Goal: Information Seeking & Learning: Find specific fact

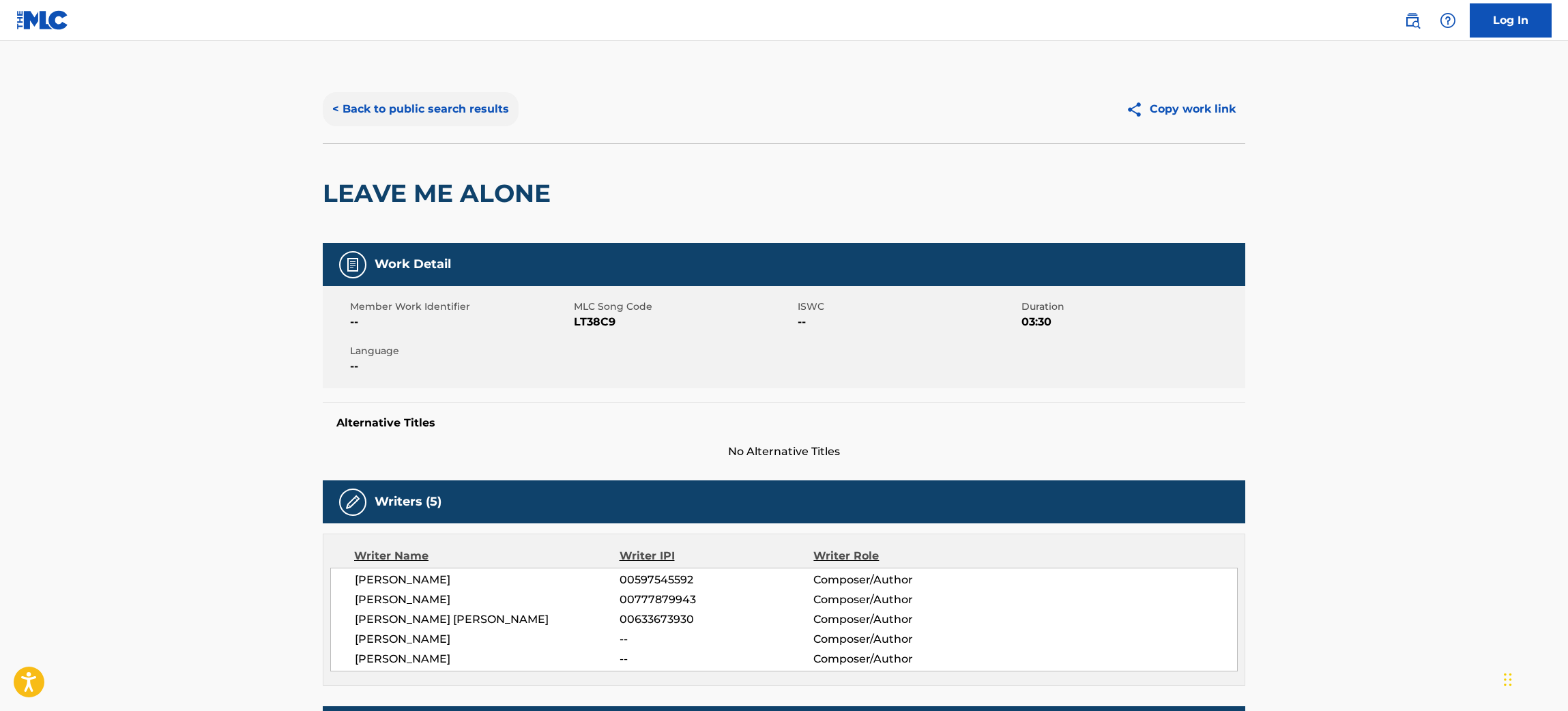
click at [438, 96] on button "< Back to public search results" at bounding box center [421, 109] width 196 height 34
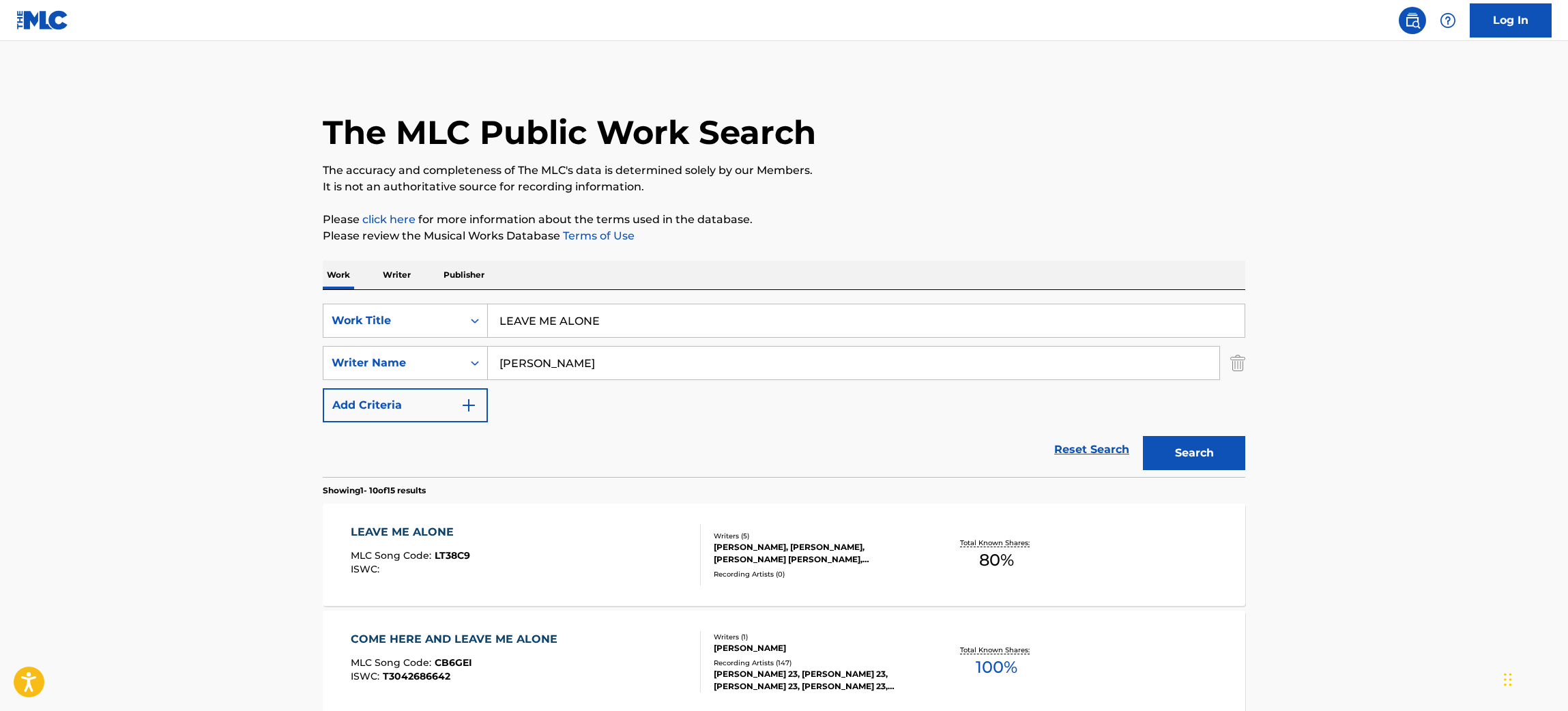
drag, startPoint x: 554, startPoint y: 310, endPoint x: 162, endPoint y: 247, distance: 397.0
paste input "DEAR LITTLE M"
type input "DEAR LITTLE ME"
drag, startPoint x: 537, startPoint y: 364, endPoint x: 220, endPoint y: 358, distance: 317.1
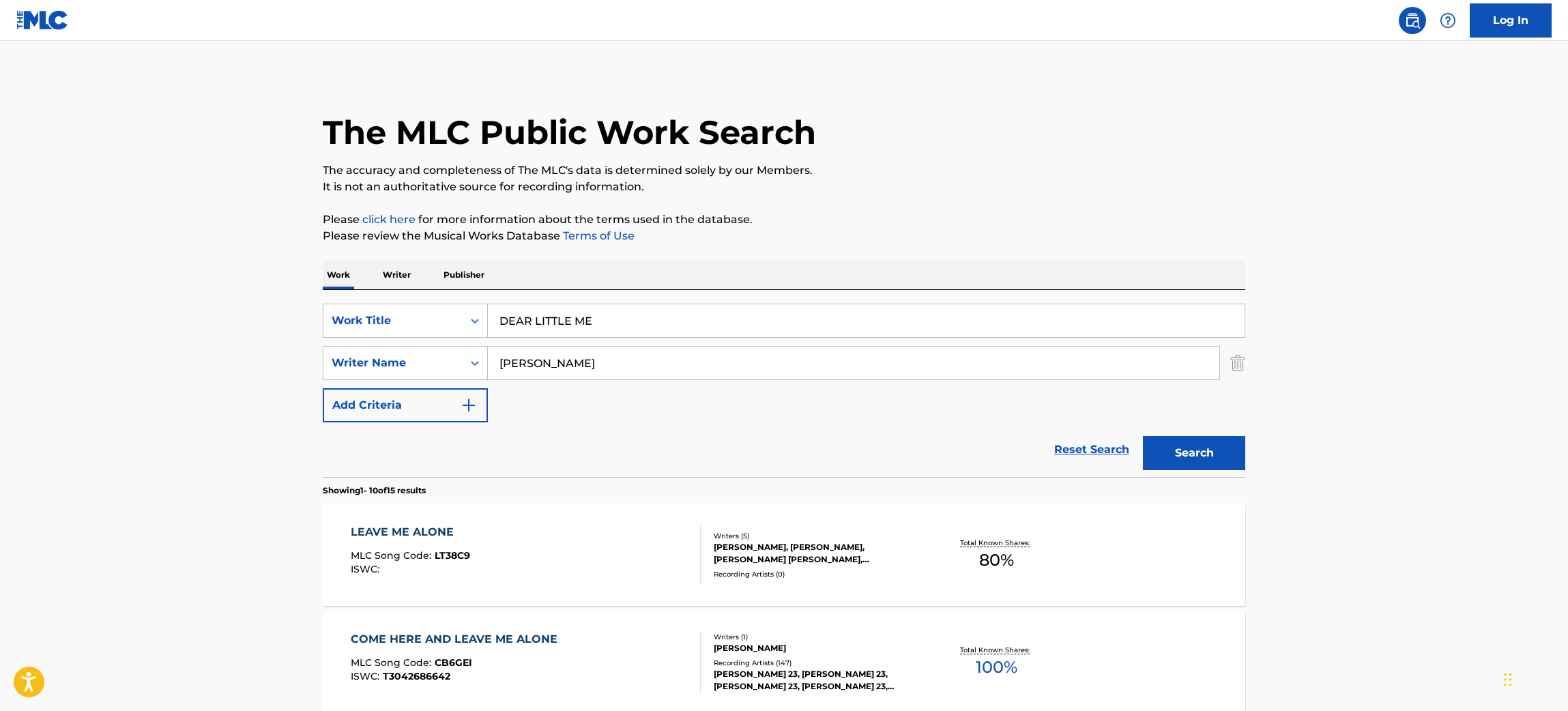
type input "[PERSON_NAME]"
click at [1142, 436] on button "Search" at bounding box center [1194, 453] width 103 height 34
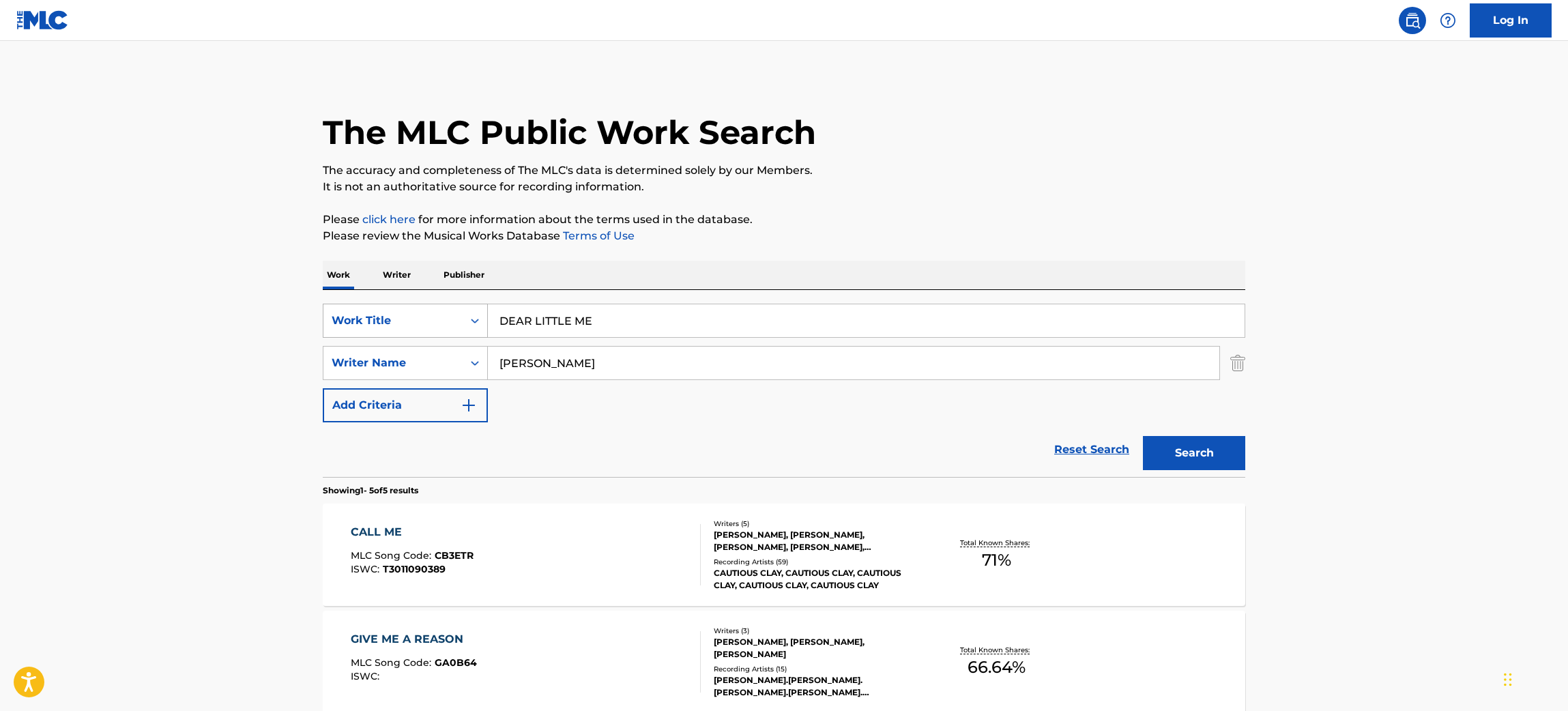
drag, startPoint x: 649, startPoint y: 326, endPoint x: 424, endPoint y: 319, distance: 225.1
click at [424, 319] on div "SearchWithCriteria285d6206-c32f-4de7-8666-df6c8deda338 Work Title DEAR LITTLE ME" at bounding box center [784, 321] width 922 height 34
paste input "HANGING BY A THREAD"
drag, startPoint x: 623, startPoint y: 375, endPoint x: 259, endPoint y: 311, distance: 369.6
click at [259, 311] on main "The MLC Public Work Search The accuracy and completeness of The MLC's data is d…" at bounding box center [784, 573] width 1568 height 1064
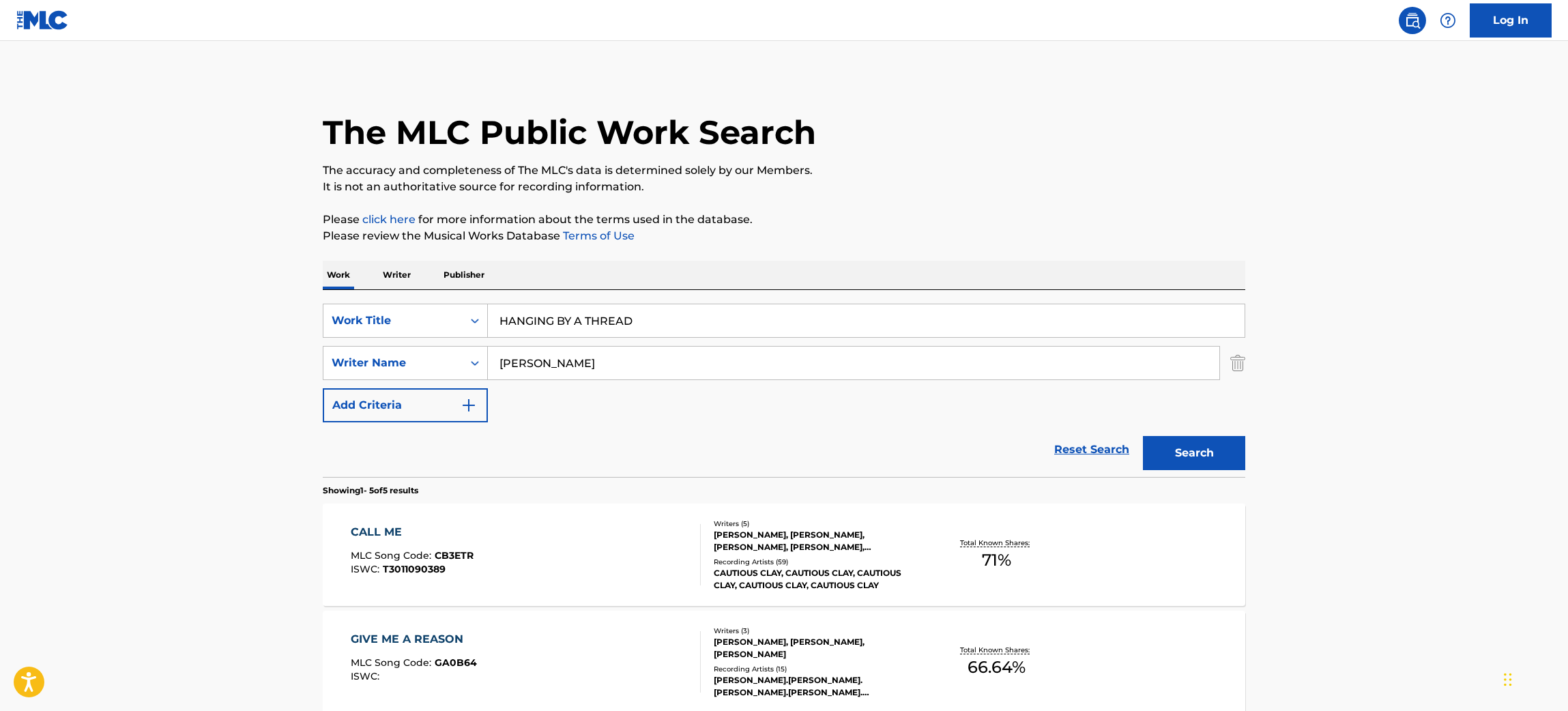
click at [1142, 436] on button "Search" at bounding box center [1194, 453] width 103 height 34
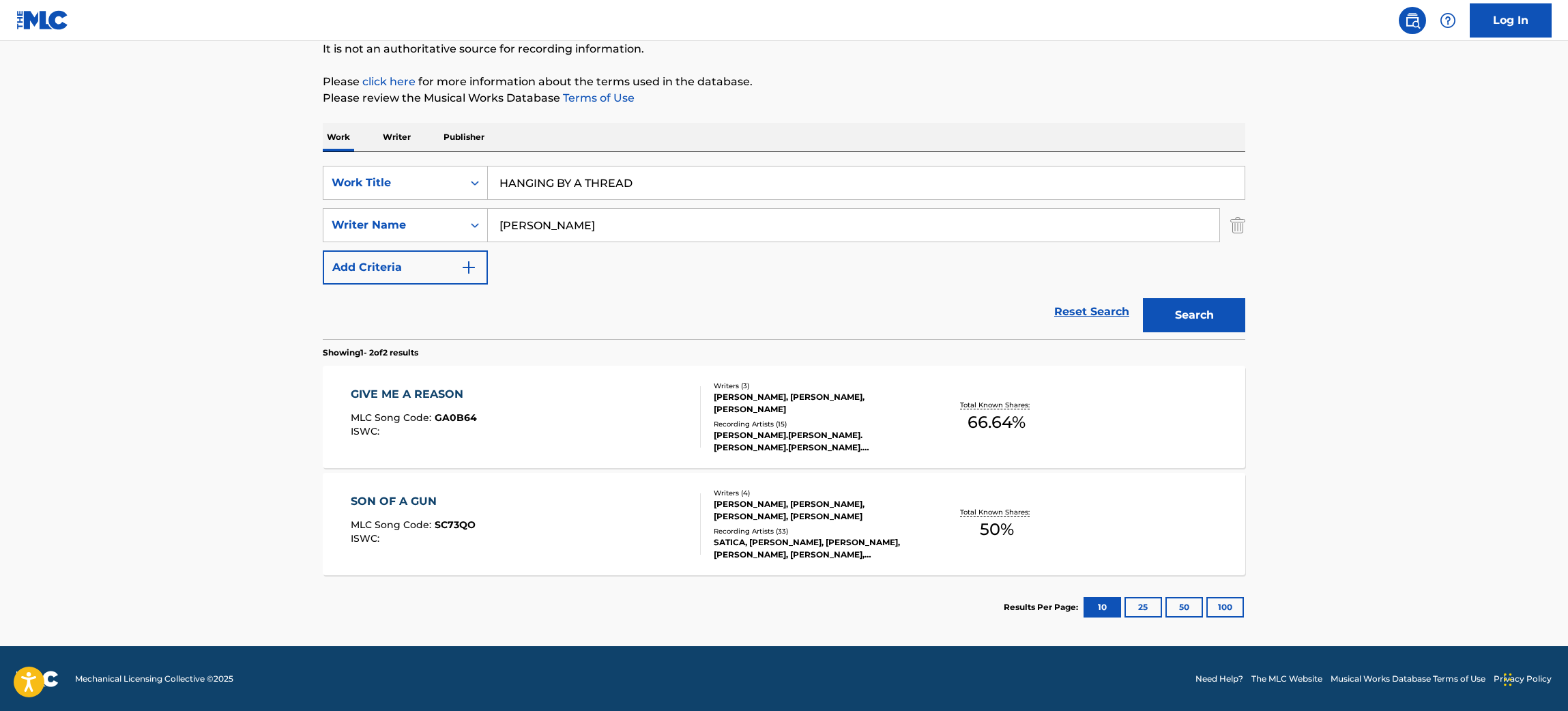
drag, startPoint x: 545, startPoint y: 175, endPoint x: 202, endPoint y: 167, distance: 343.1
click at [202, 167] on main "The MLC Public Work Search The accuracy and completeness of The MLC's data is d…" at bounding box center [784, 274] width 1568 height 743
paste input "how it's done"
type input "how it's done"
drag, startPoint x: 586, startPoint y: 226, endPoint x: 291, endPoint y: 257, distance: 296.6
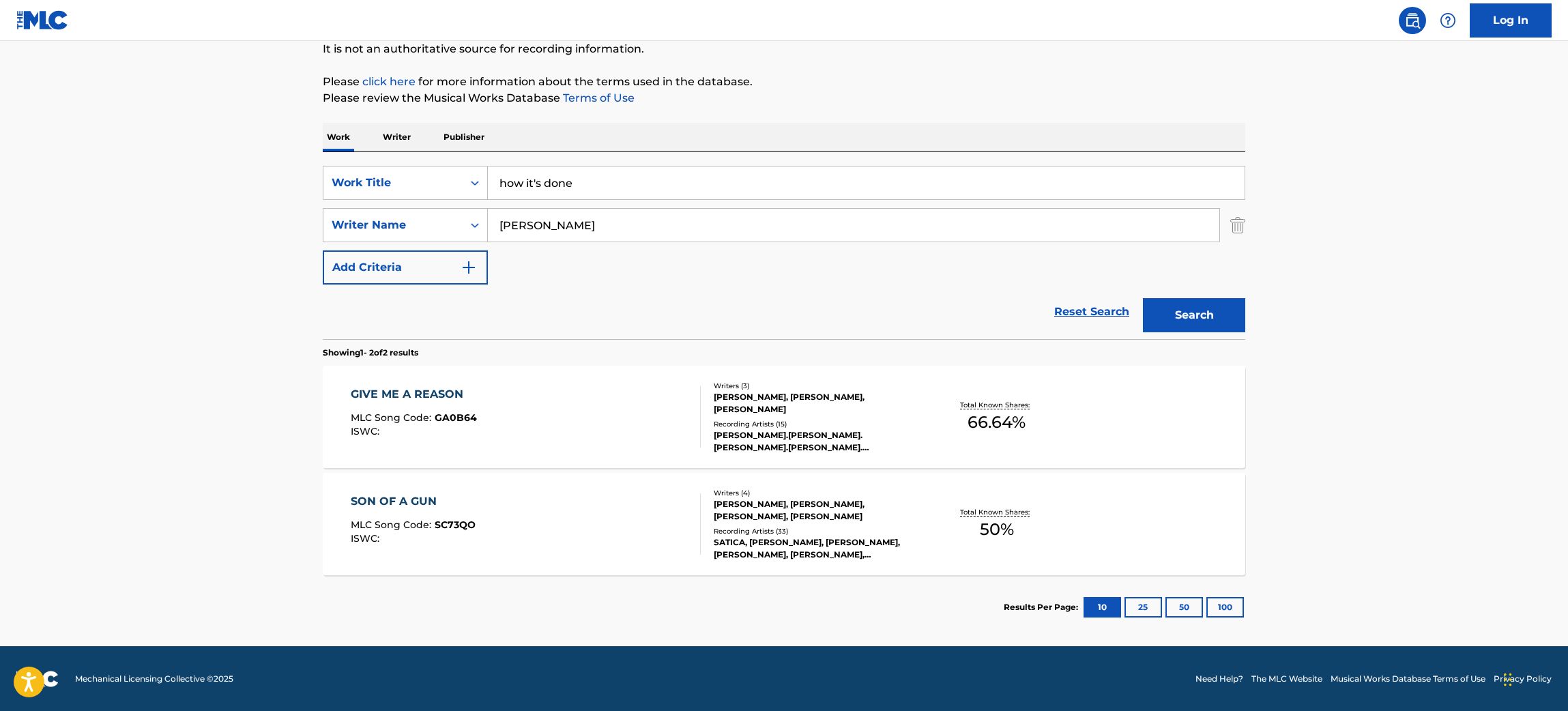
click at [291, 257] on main "The MLC Public Work Search The accuracy and completeness of The MLC's data is d…" at bounding box center [784, 274] width 1568 height 743
type input "h"
type input "[PERSON_NAME]"
click at [1142, 298] on button "Search" at bounding box center [1194, 315] width 103 height 34
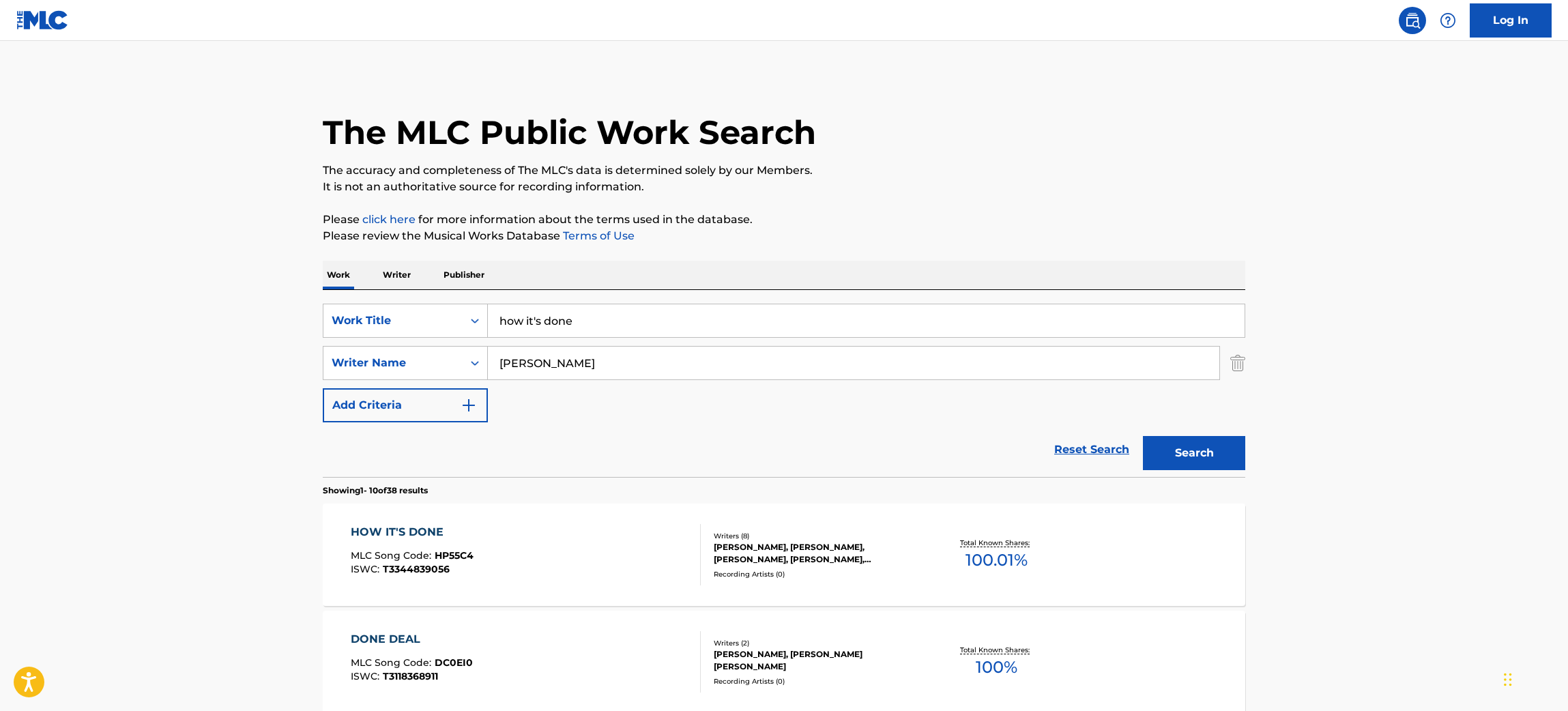
click at [567, 561] on div "HOW IT'S DONE MLC Song Code : HP55C4 ISWC : T3344839056" at bounding box center [526, 554] width 351 height 61
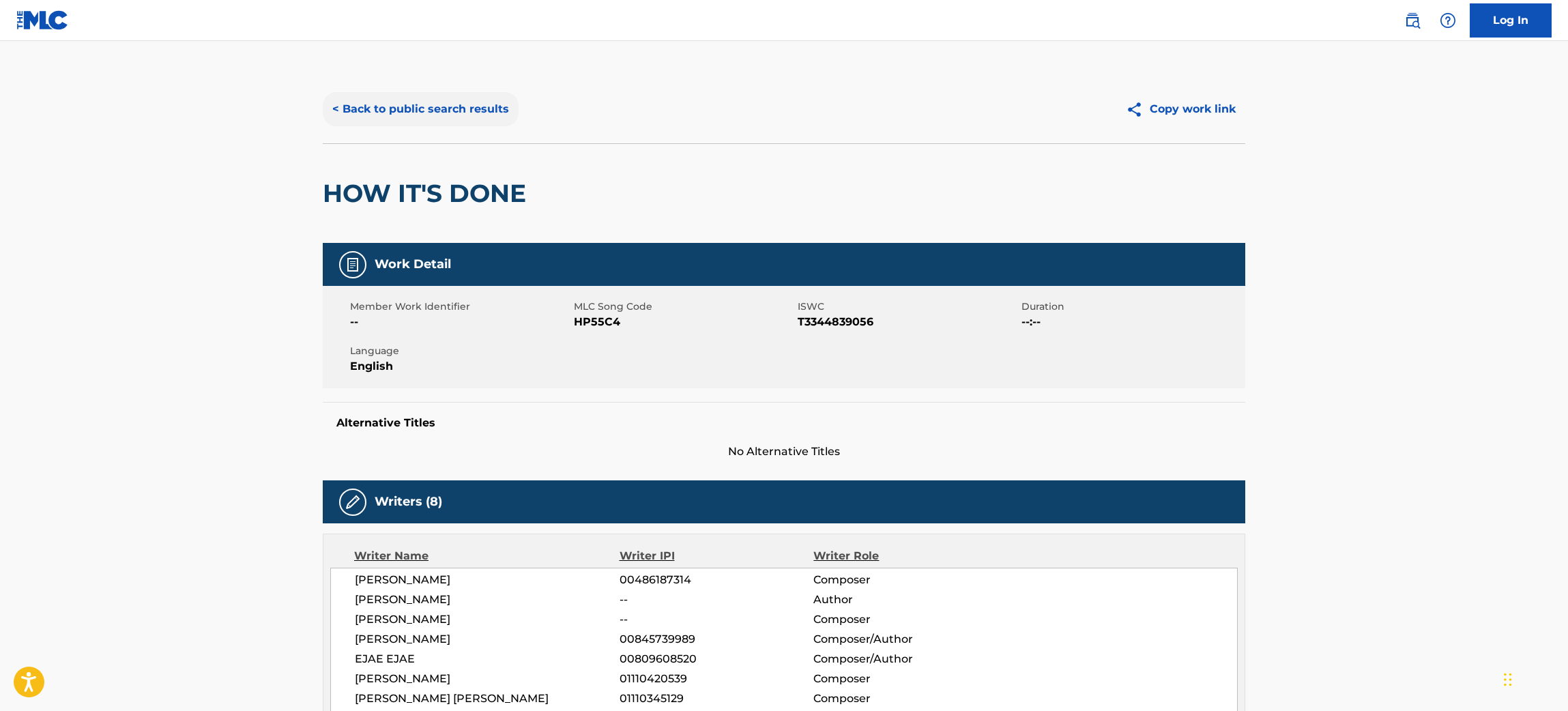
click at [456, 98] on button "< Back to public search results" at bounding box center [421, 109] width 196 height 34
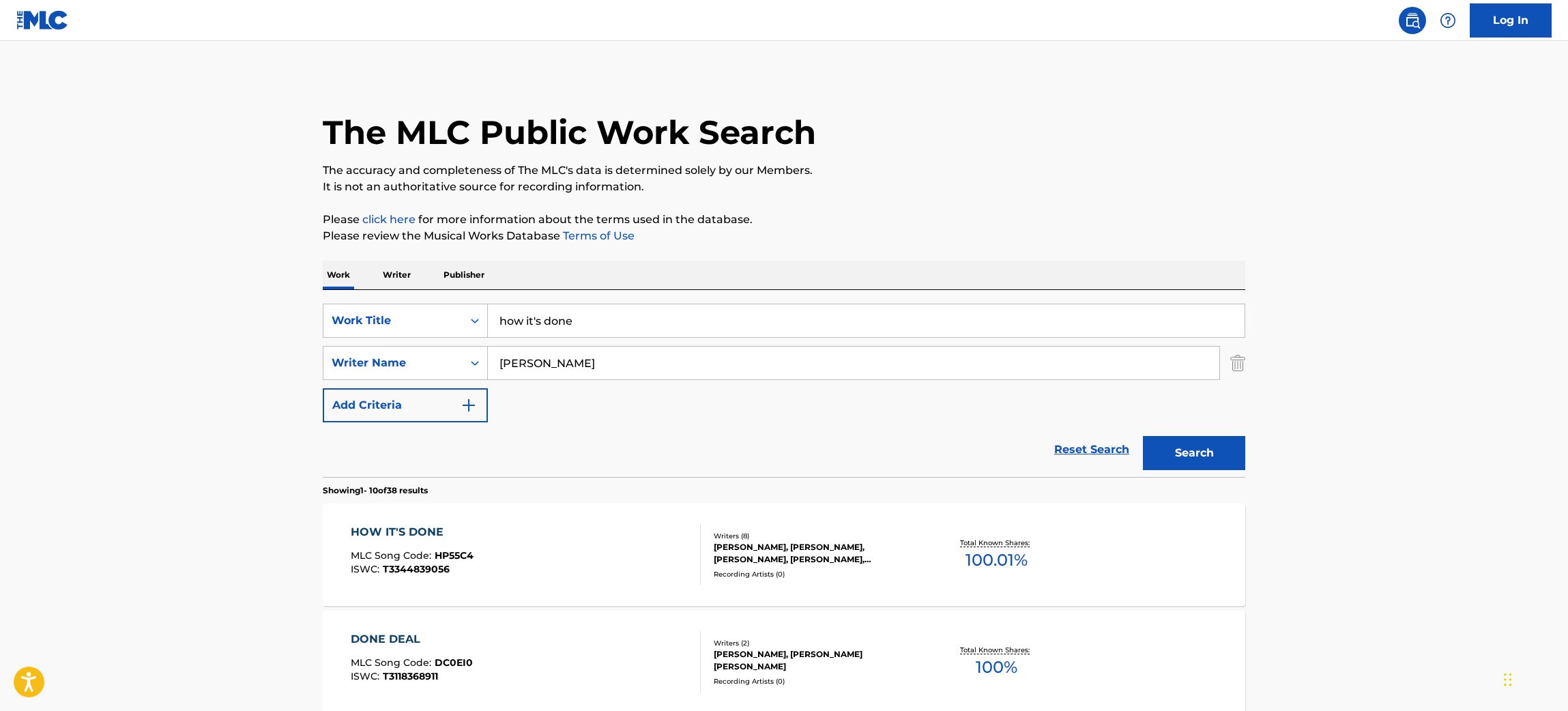
drag, startPoint x: 626, startPoint y: 321, endPoint x: 350, endPoint y: 285, distance: 278.3
paste input "T3344841896"
type input "T3344841896"
click at [370, 310] on div "Work Title" at bounding box center [392, 321] width 139 height 26
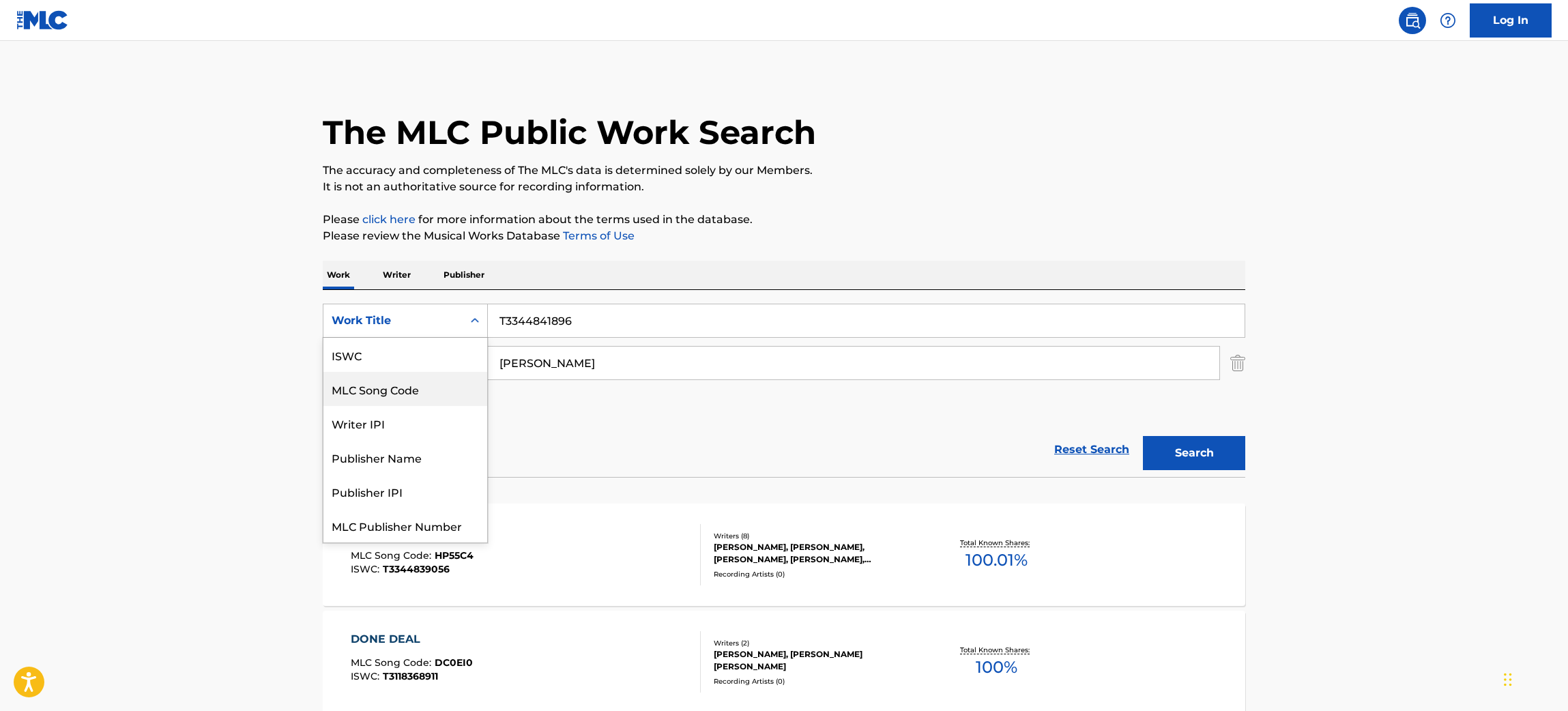
click at [384, 366] on div "ISWC" at bounding box center [405, 354] width 164 height 34
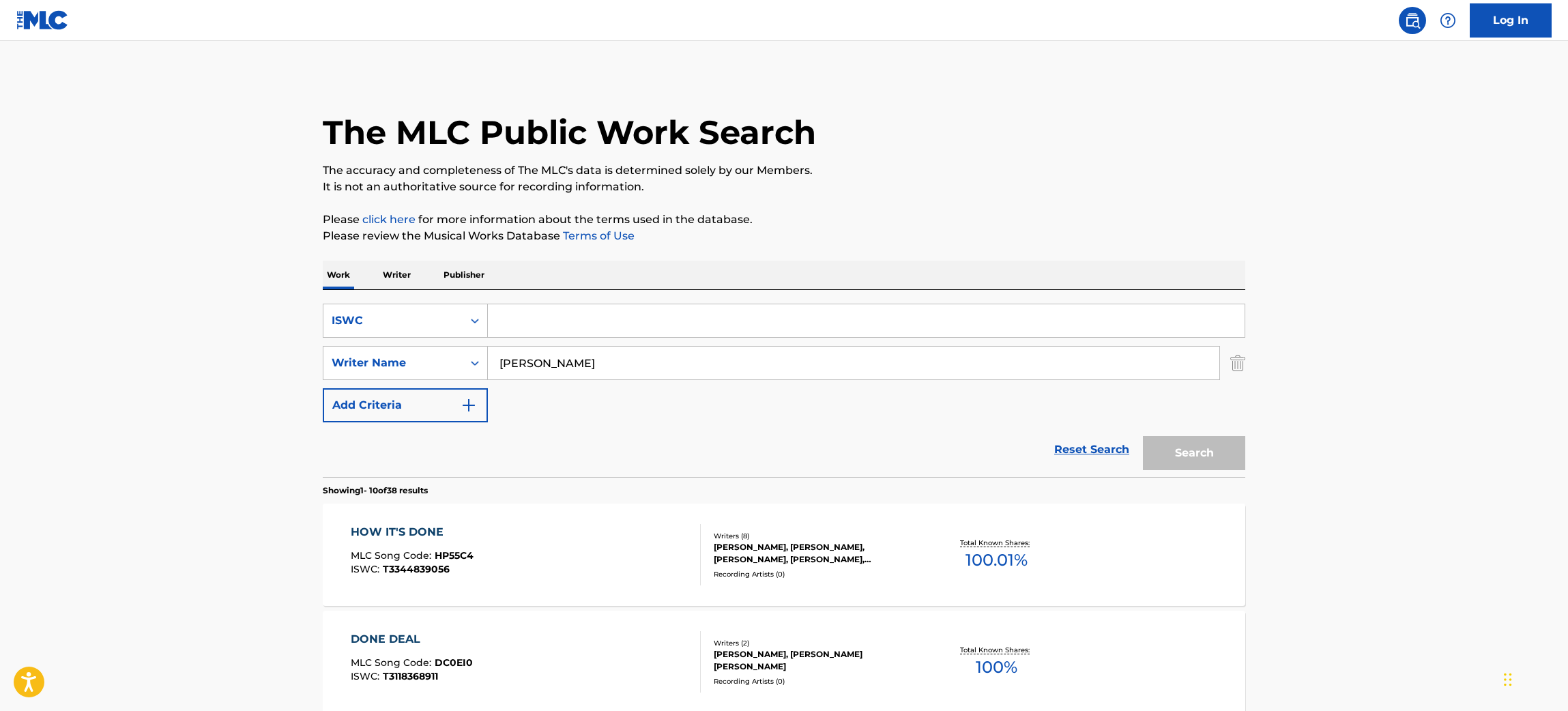
click at [537, 311] on input "Search Form" at bounding box center [866, 321] width 756 height 33
paste input "T3344841896"
click at [537, 311] on input "T3344841896" at bounding box center [866, 321] width 756 height 33
type input "T3344841896"
drag, startPoint x: 515, startPoint y: 356, endPoint x: 406, endPoint y: 326, distance: 113.1
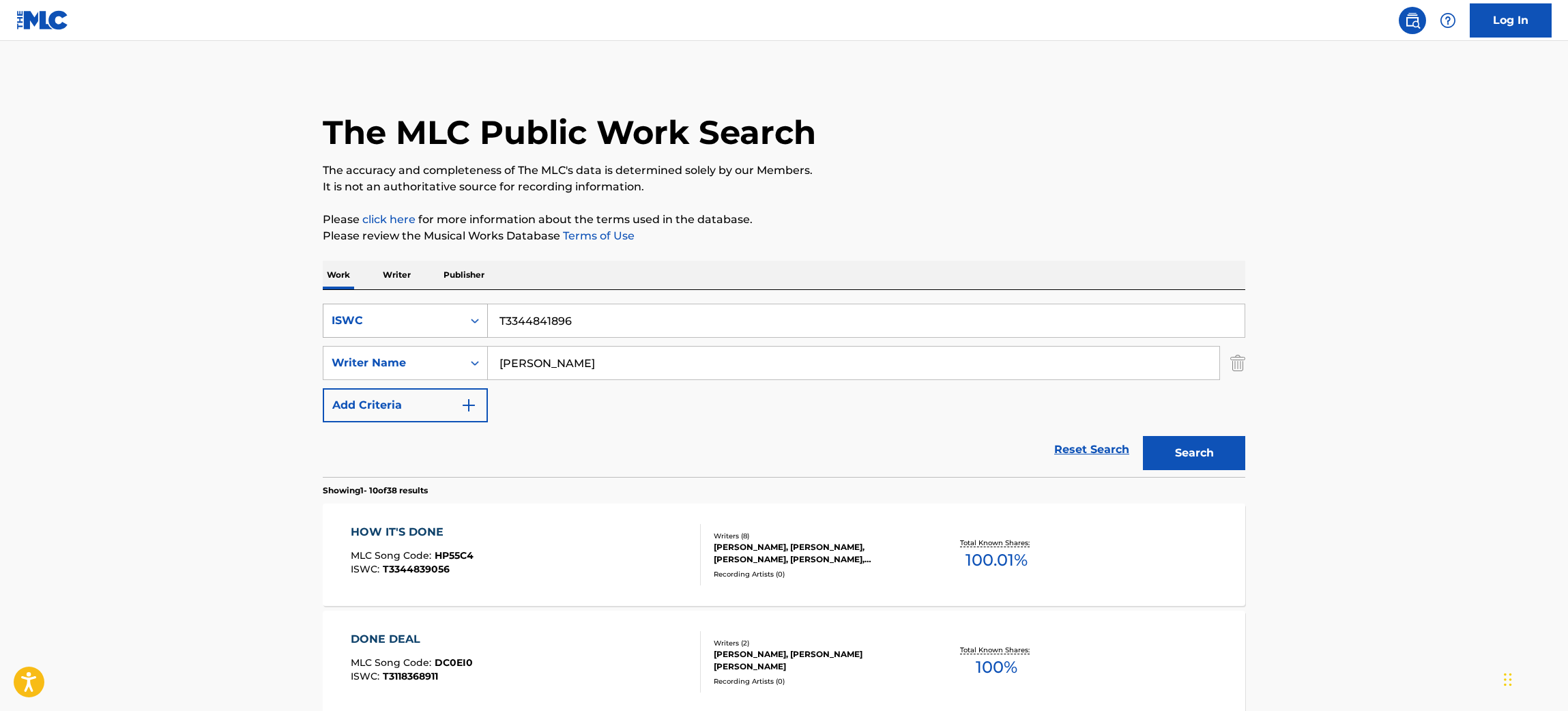
click at [406, 326] on div "SearchWithCriteriabcf60438-d655-4048-9e90-c49dbbc7677b ISWC T3344841896 SearchW…" at bounding box center [784, 363] width 922 height 119
click at [1142, 436] on button "Search" at bounding box center [1194, 453] width 103 height 34
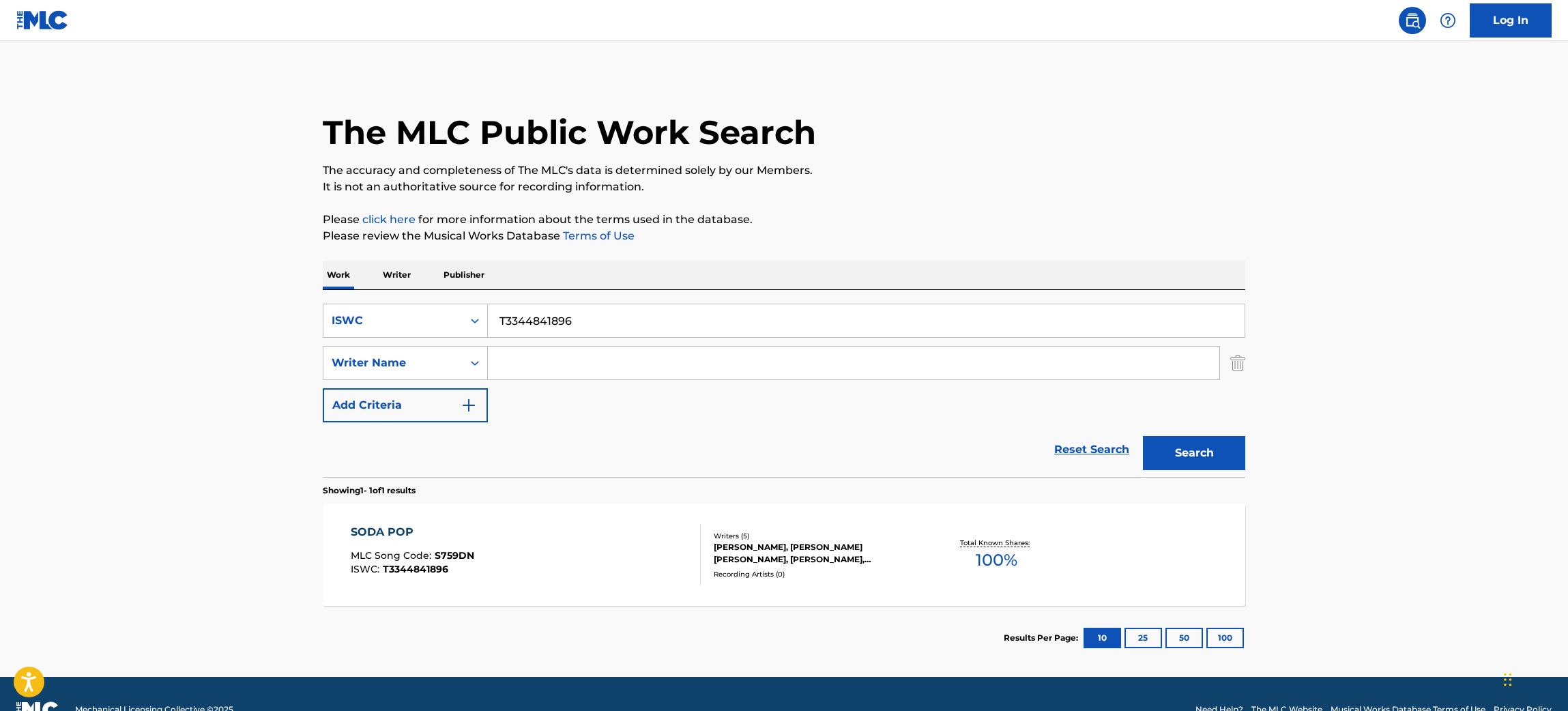
click at [648, 564] on div "SODA POP MLC Song Code : S759DN ISWC : T3344841896" at bounding box center [526, 554] width 351 height 61
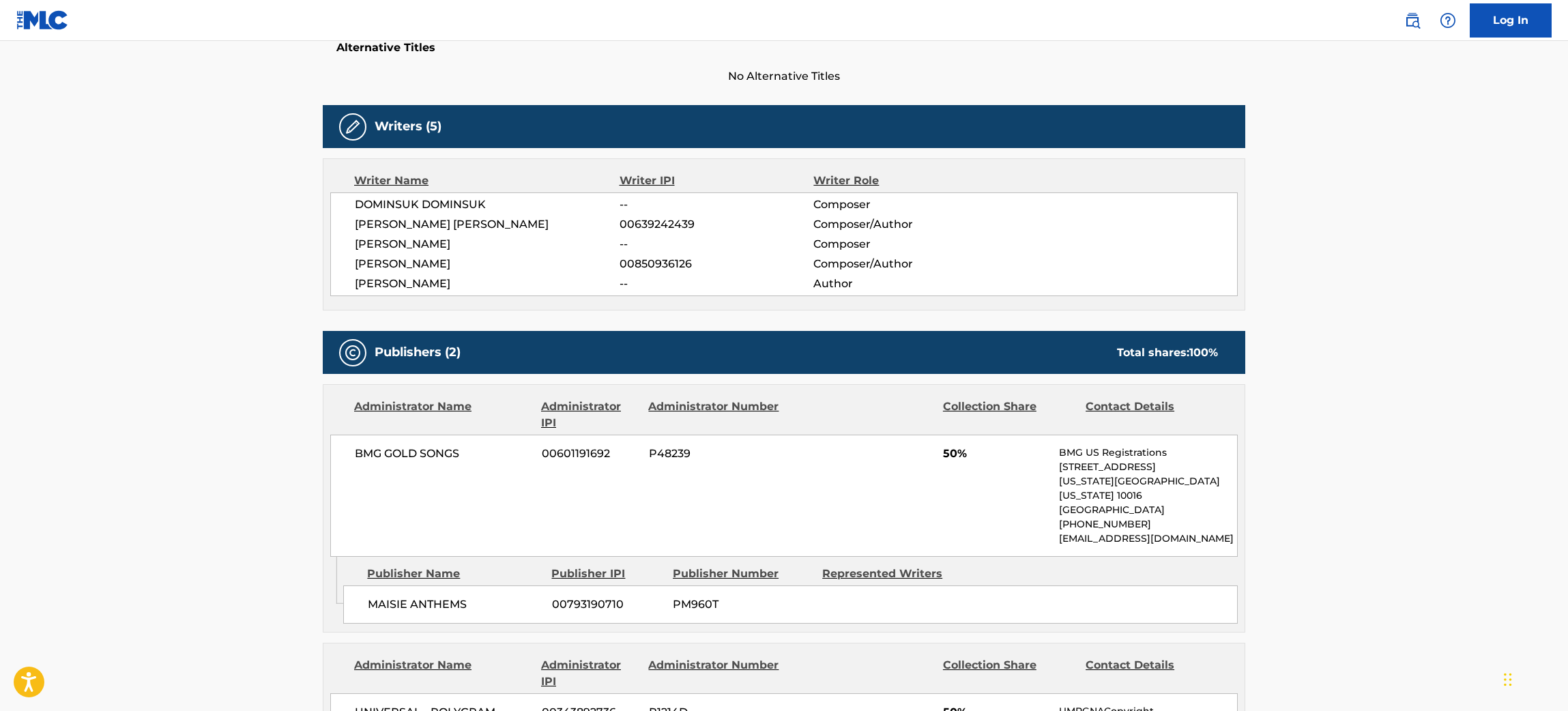
scroll to position [302, 0]
